Goal: Task Accomplishment & Management: Use online tool/utility

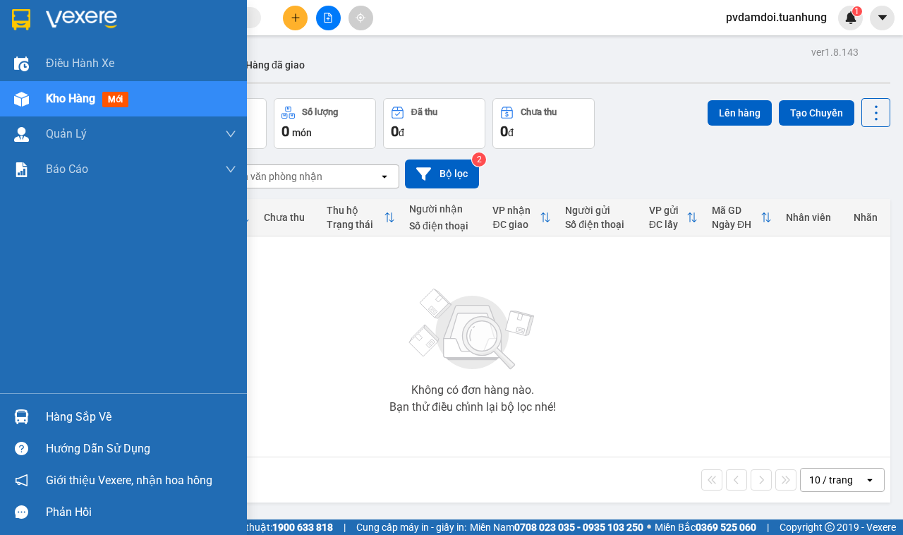
click at [72, 418] on div "Hàng sắp về" at bounding box center [141, 416] width 190 height 21
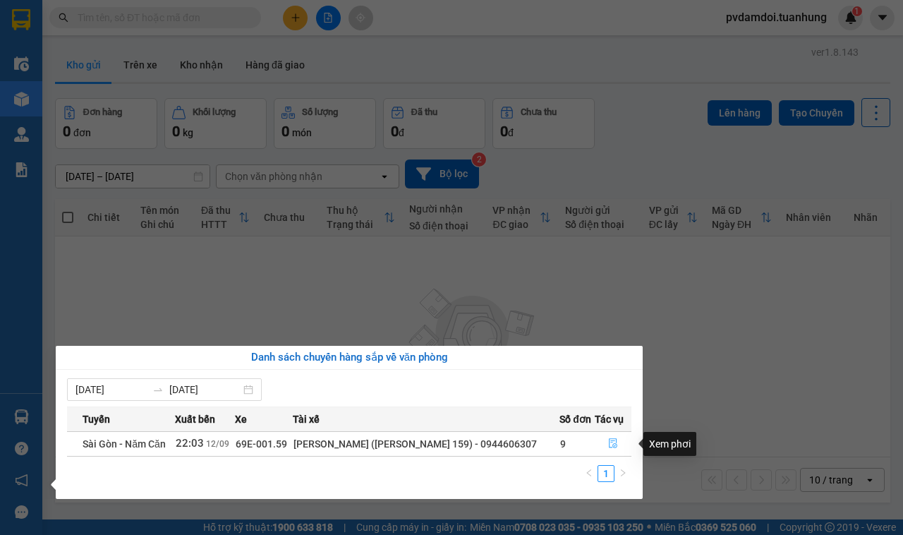
click at [609, 438] on button "button" at bounding box center [612, 443] width 35 height 23
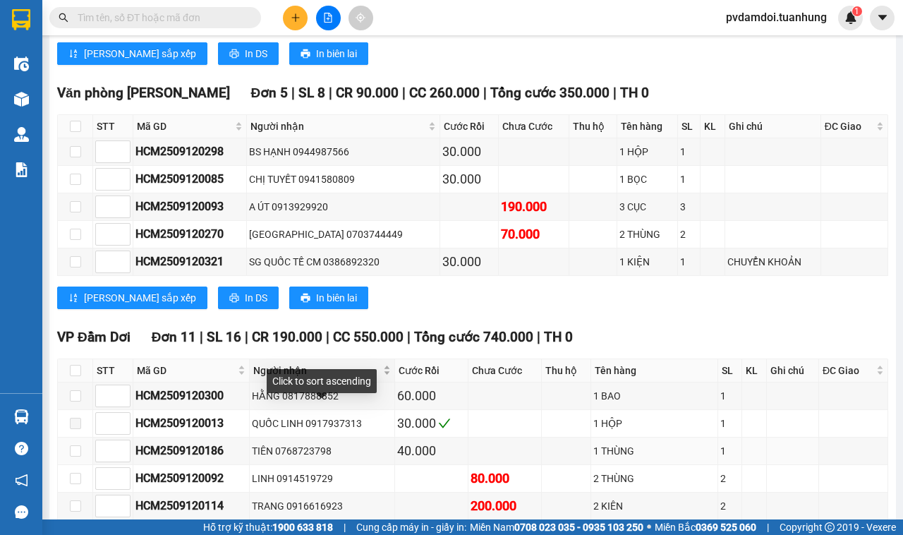
scroll to position [1246, 0]
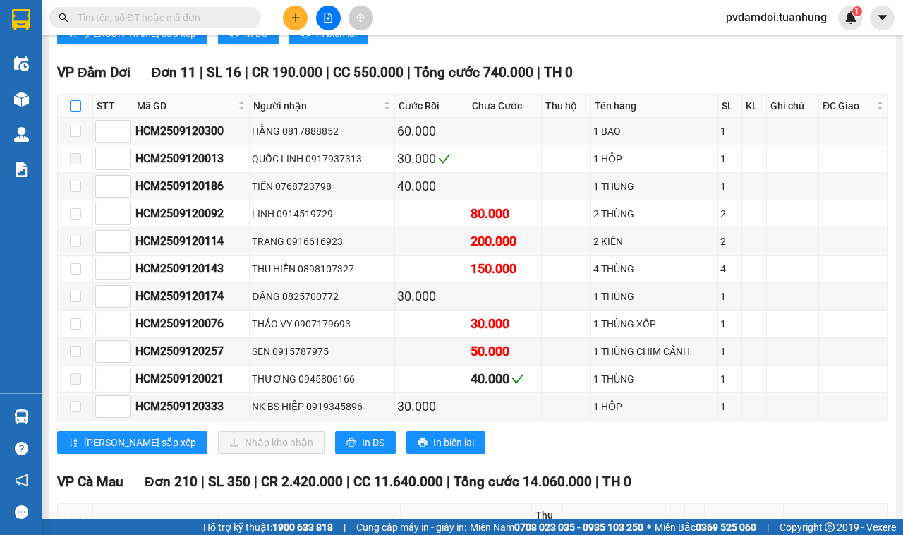
click at [72, 114] on label at bounding box center [75, 106] width 11 height 16
click at [72, 111] on input "checkbox" at bounding box center [75, 105] width 11 height 11
checkbox input "true"
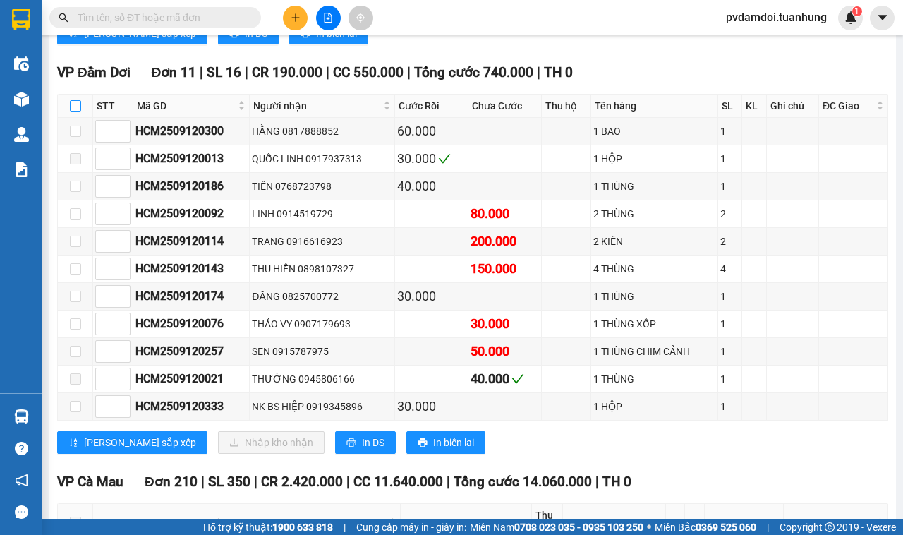
checkbox input "true"
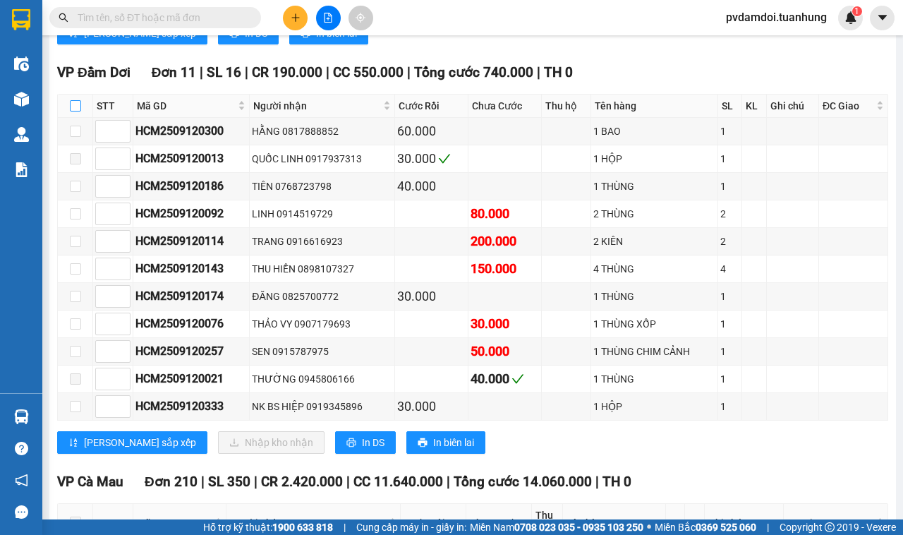
checkbox input "true"
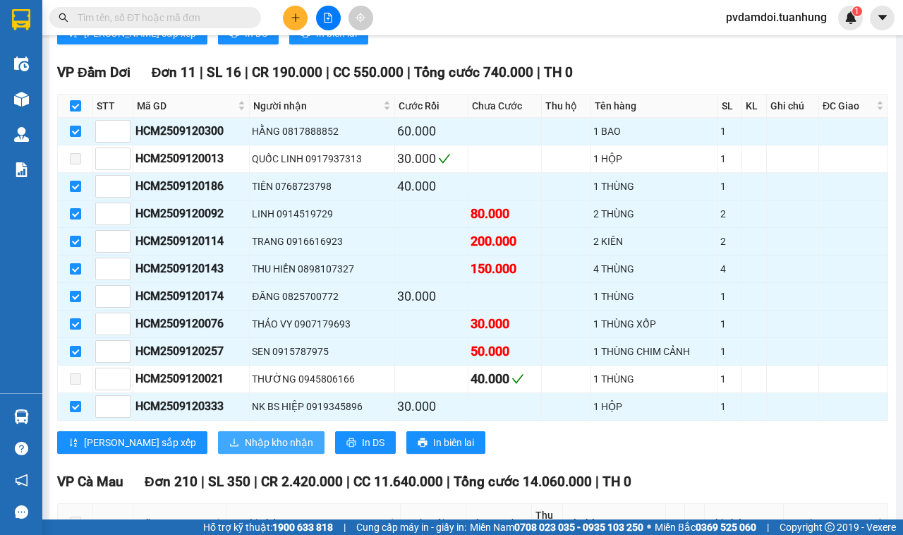
click at [245, 450] on span "Nhập kho nhận" at bounding box center [279, 442] width 68 height 16
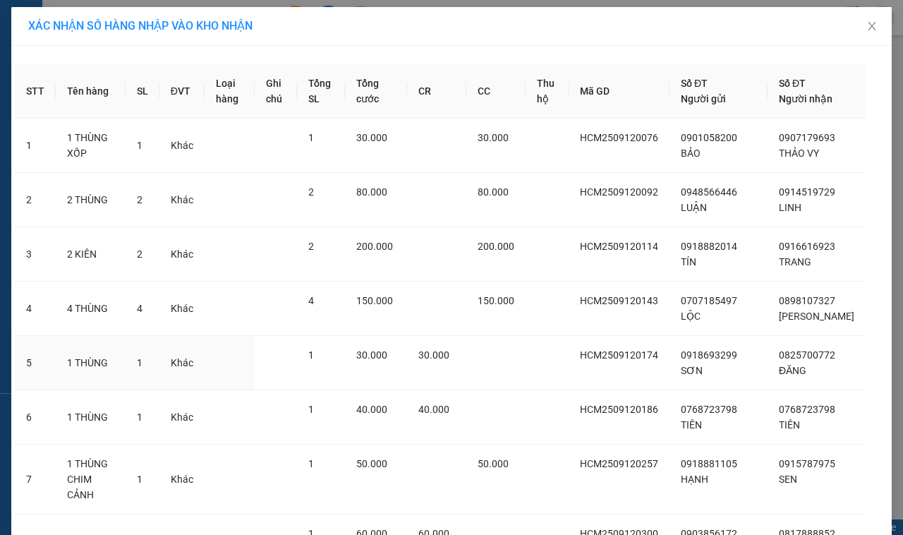
scroll to position [208, 0]
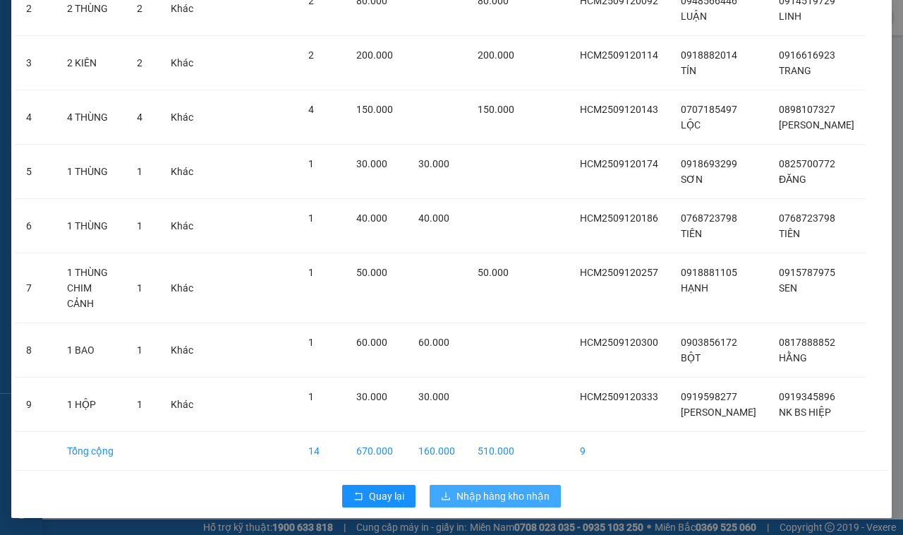
click at [547, 494] on button "Nhập hàng kho nhận" at bounding box center [495, 496] width 131 height 23
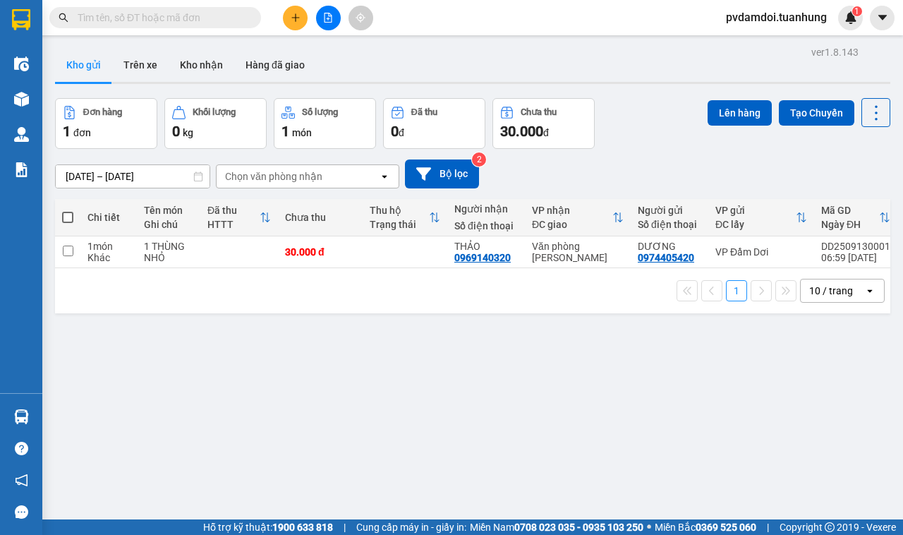
click at [66, 216] on span at bounding box center [67, 217] width 11 height 11
click at [68, 210] on input "checkbox" at bounding box center [68, 210] width 0 height 0
checkbox input "true"
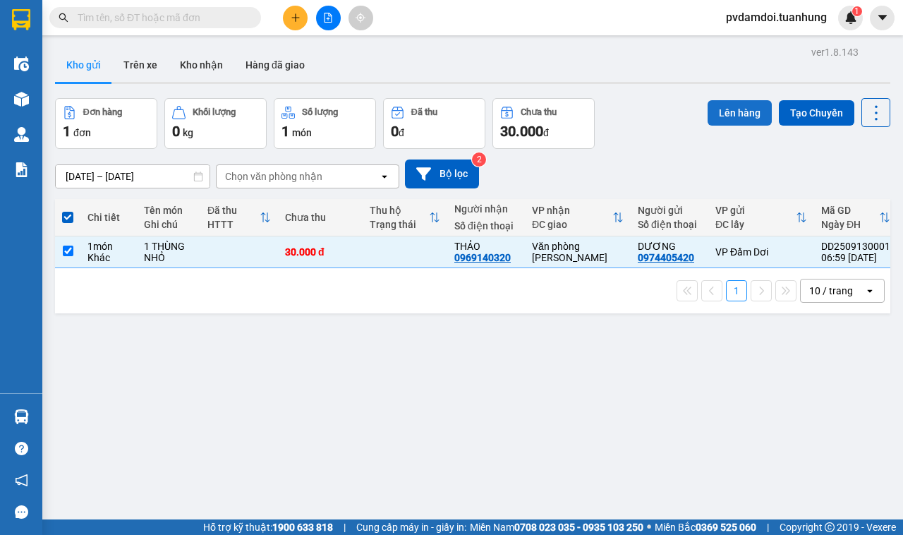
click at [745, 114] on button "Lên hàng" at bounding box center [739, 112] width 64 height 25
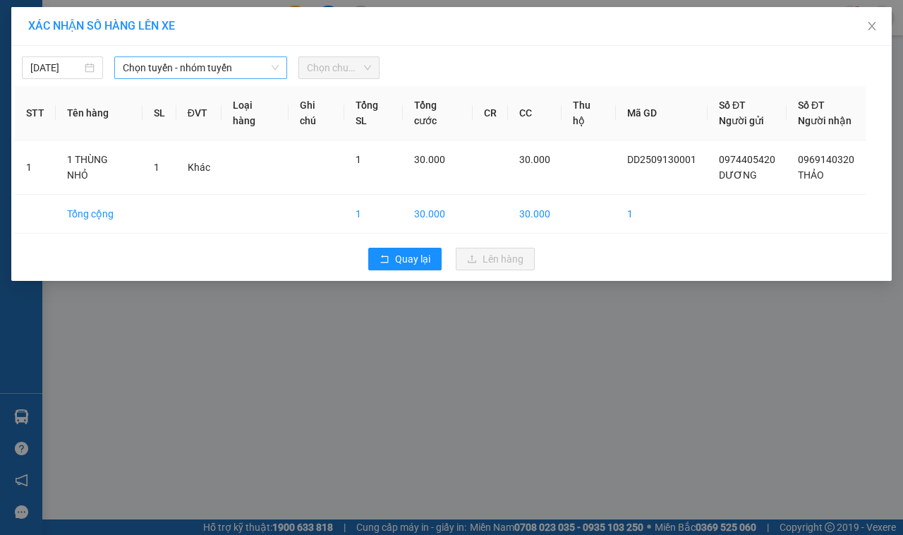
click at [271, 69] on icon "down" at bounding box center [275, 67] width 8 height 8
click at [223, 74] on span "Chọn tuyến - nhóm tuyến" at bounding box center [201, 67] width 156 height 21
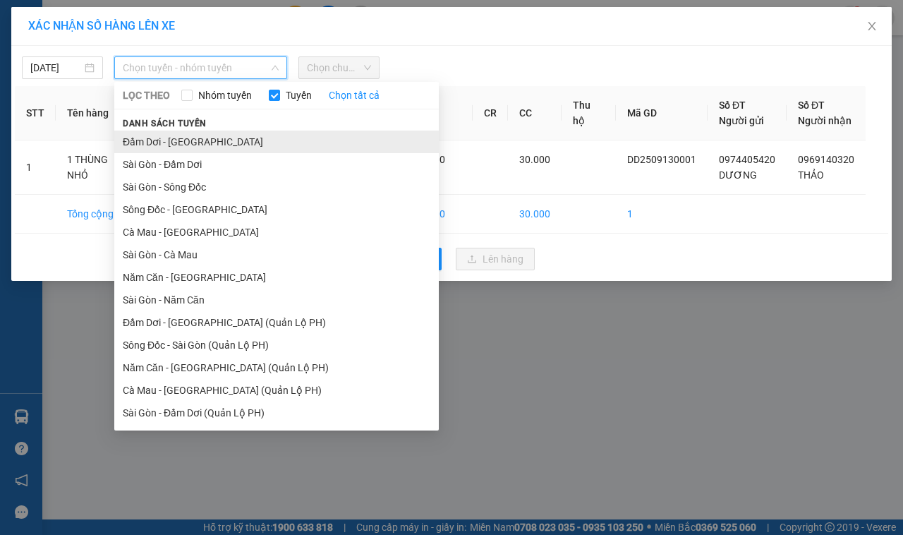
click at [220, 139] on li "Đầm Dơi - [GEOGRAPHIC_DATA]" at bounding box center [276, 141] width 324 height 23
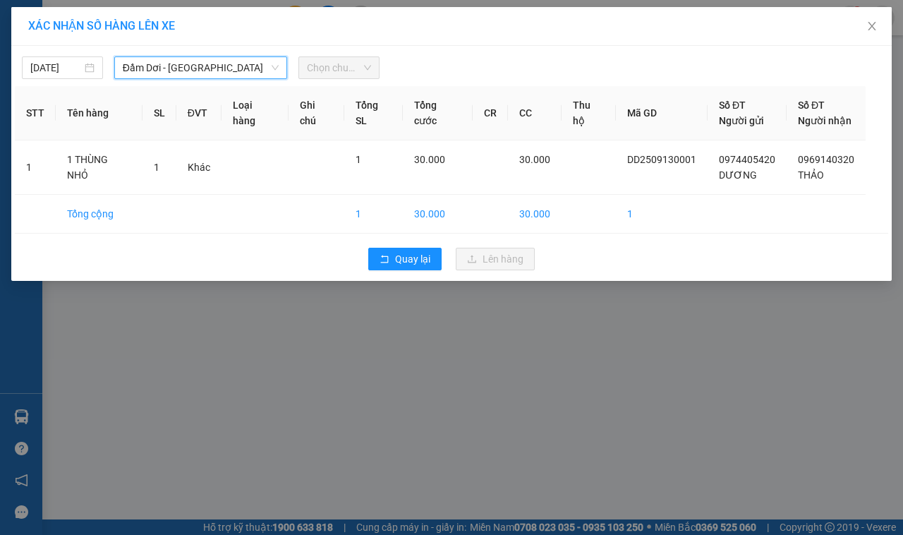
click at [360, 67] on span "Chọn chuyến" at bounding box center [339, 67] width 64 height 21
click at [334, 74] on span "Chọn chuyến" at bounding box center [339, 67] width 64 height 21
click at [322, 73] on span "Chọn chuyến" at bounding box center [339, 67] width 64 height 21
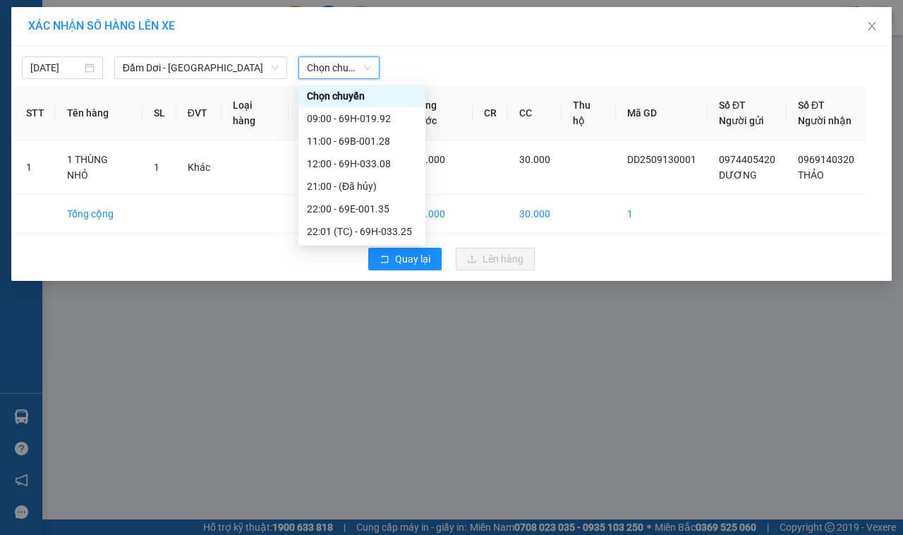
click at [322, 73] on span "Chọn chuyến" at bounding box center [339, 67] width 64 height 21
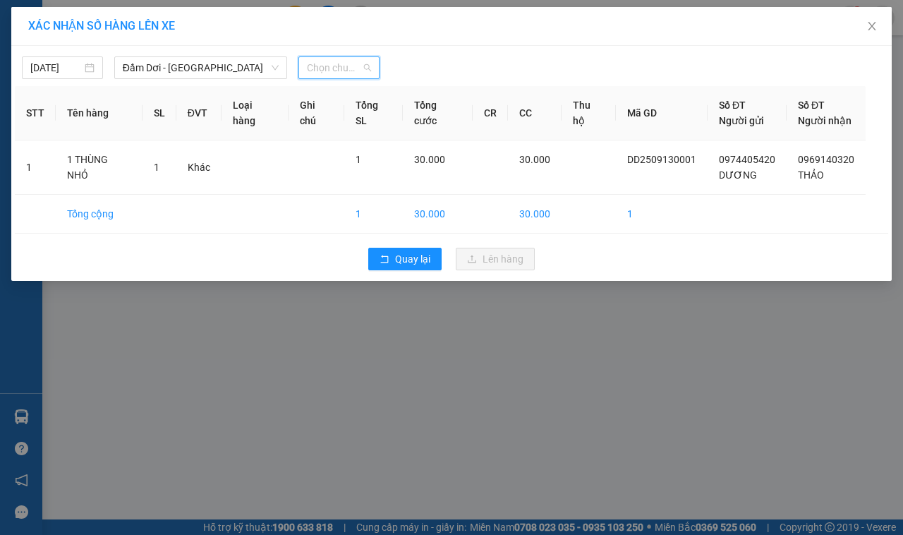
drag, startPoint x: 339, startPoint y: 69, endPoint x: 339, endPoint y: 86, distance: 16.9
click at [339, 72] on span "Chọn chuyến" at bounding box center [339, 67] width 64 height 21
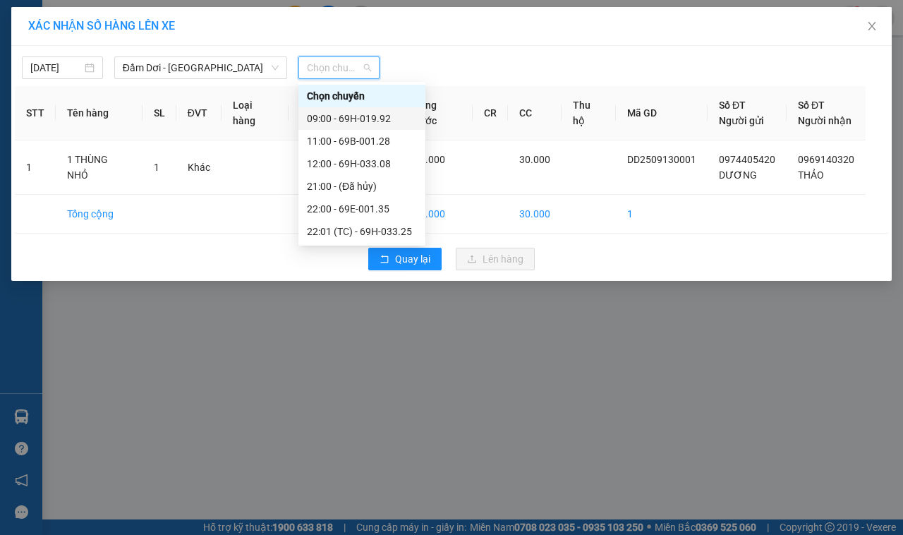
click at [350, 111] on div "09:00 - 69H-019.92" at bounding box center [362, 119] width 110 height 16
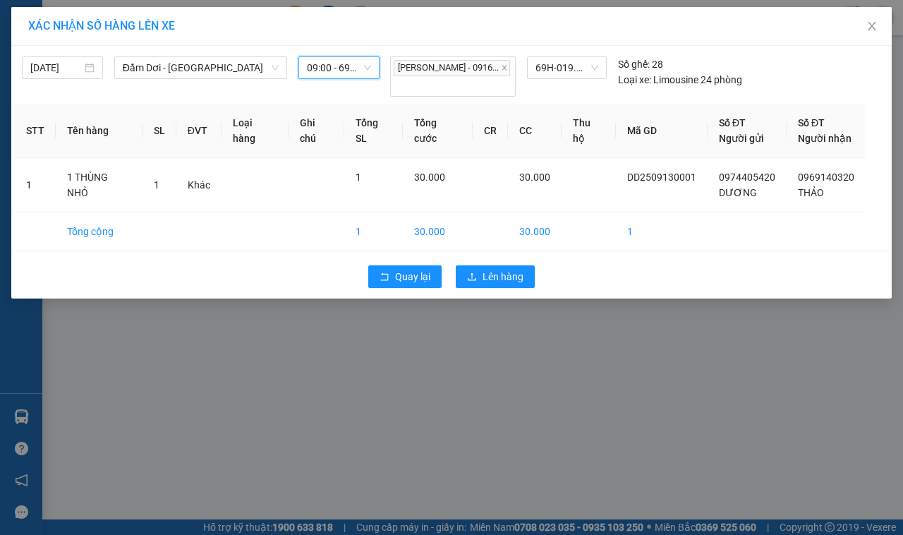
click at [494, 265] on div "Quay lại Lên hàng" at bounding box center [451, 276] width 873 height 37
click at [496, 277] on span "Lên hàng" at bounding box center [502, 277] width 41 height 16
